Goal: Task Accomplishment & Management: Manage account settings

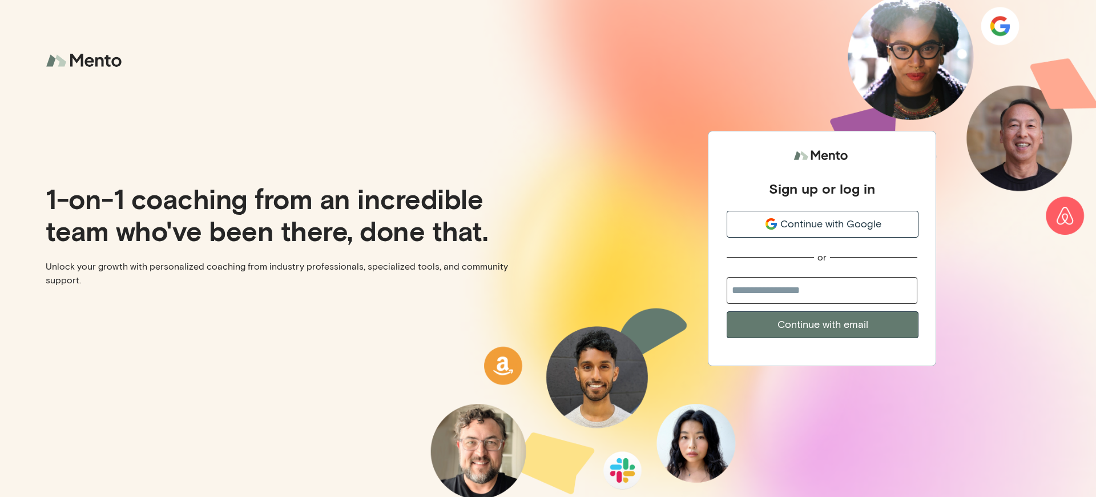
click at [822, 182] on div "Sign up or log in" at bounding box center [822, 188] width 106 height 17
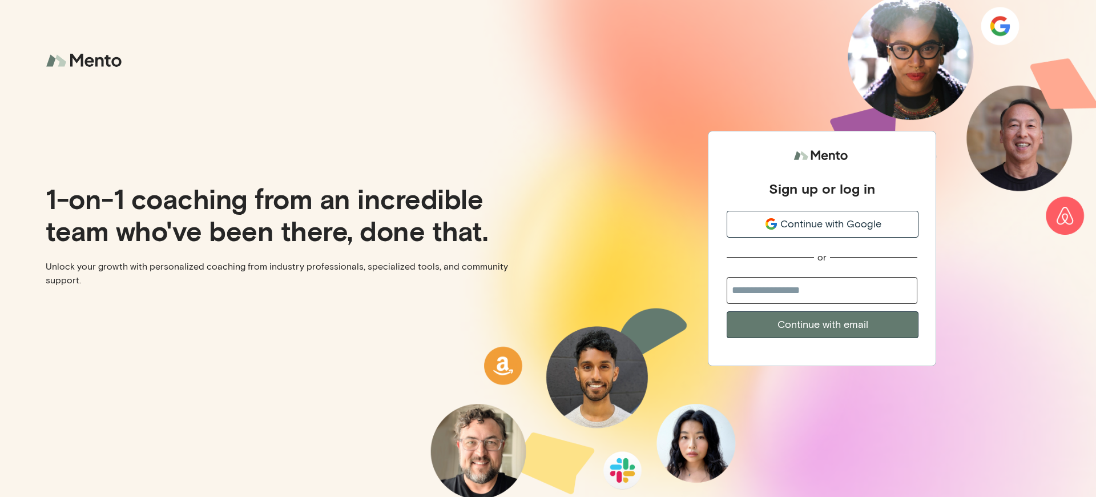
click at [822, 182] on div "Sign up or log in" at bounding box center [822, 188] width 106 height 17
